Goal: Task Accomplishment & Management: Use online tool/utility

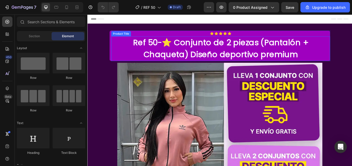
click at [143, 55] on h1 "Ref 50-⭐ Conjunto de 2 piezas (Pantalón + Chaqueta) Diseño deportivo premium" at bounding box center [243, 54] width 257 height 29
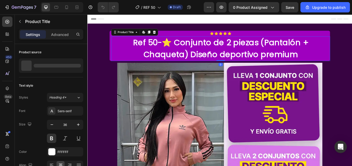
click at [143, 55] on h1 "Ref 50-⭐ Conjunto de 2 piezas (Pantalón + Chaqueta) Diseño deportivo premium" at bounding box center [243, 54] width 257 height 29
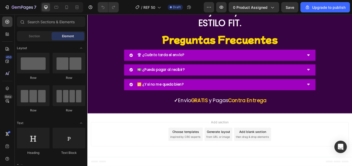
scroll to position [1844, 0]
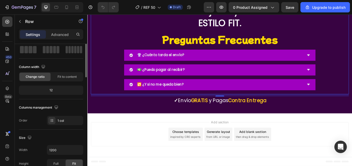
scroll to position [0, 0]
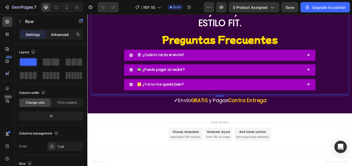
click at [59, 35] on p "Advanced" at bounding box center [60, 34] width 18 height 5
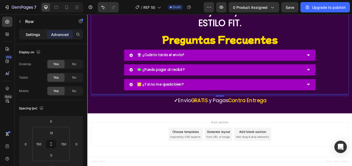
click at [34, 32] on p "Settings" at bounding box center [33, 34] width 14 height 5
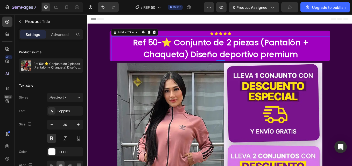
click at [206, 52] on h1 "Ref 50-⭐ Conjunto de 2 piezas (Pantalón + Chaqueta) Diseño deportivo premium" at bounding box center [243, 54] width 257 height 29
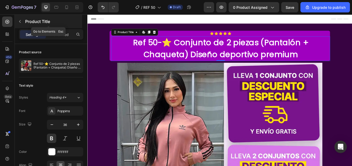
click at [21, 23] on icon "button" at bounding box center [20, 21] width 4 height 4
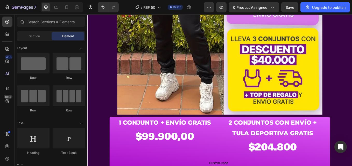
scroll to position [360, 0]
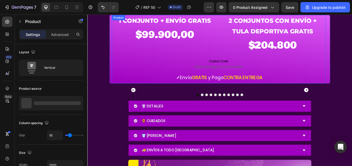
click at [234, 61] on div "Custom Code Publish the page to see the content. Custom Code ✓ Envío GRATIS y P…" at bounding box center [241, 78] width 251 height 35
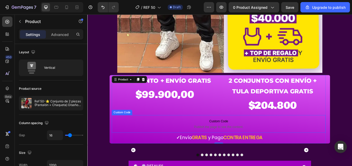
scroll to position [282, 0]
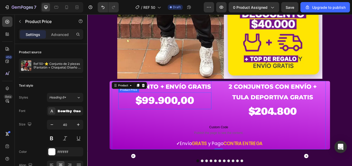
click at [179, 115] on div "$99.900,00" at bounding box center [177, 116] width 109 height 20
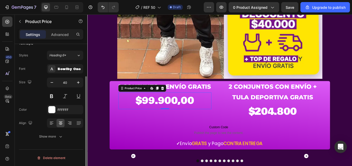
scroll to position [42, 0]
click at [175, 118] on div "$99.900,00" at bounding box center [177, 116] width 109 height 20
click at [161, 116] on div "$99.900,00" at bounding box center [177, 116] width 109 height 20
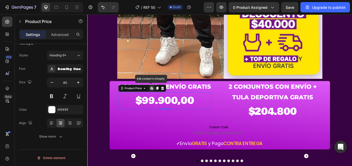
click at [161, 116] on div "$99.900,00" at bounding box center [177, 116] width 109 height 20
click at [163, 102] on icon at bounding box center [163, 101] width 1 height 2
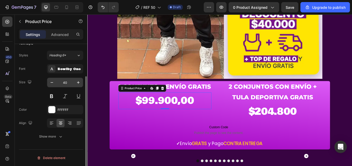
scroll to position [0, 0]
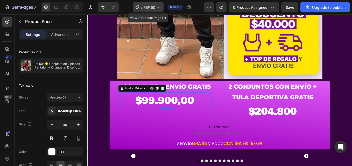
click at [158, 9] on icon at bounding box center [158, 7] width 5 height 5
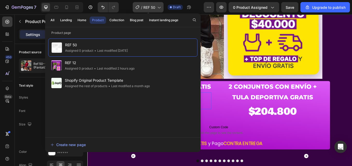
click at [155, 9] on span "REF 50" at bounding box center [149, 7] width 12 height 5
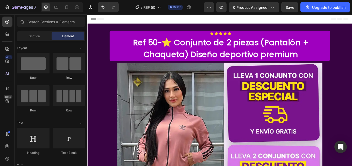
drag, startPoint x: 397, startPoint y: 152, endPoint x: 425, endPoint y: 25, distance: 129.6
click at [225, 9] on button "button" at bounding box center [221, 7] width 10 height 10
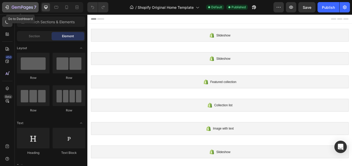
click at [6, 6] on icon "button" at bounding box center [6, 7] width 5 height 5
